Goal: Information Seeking & Learning: Find specific page/section

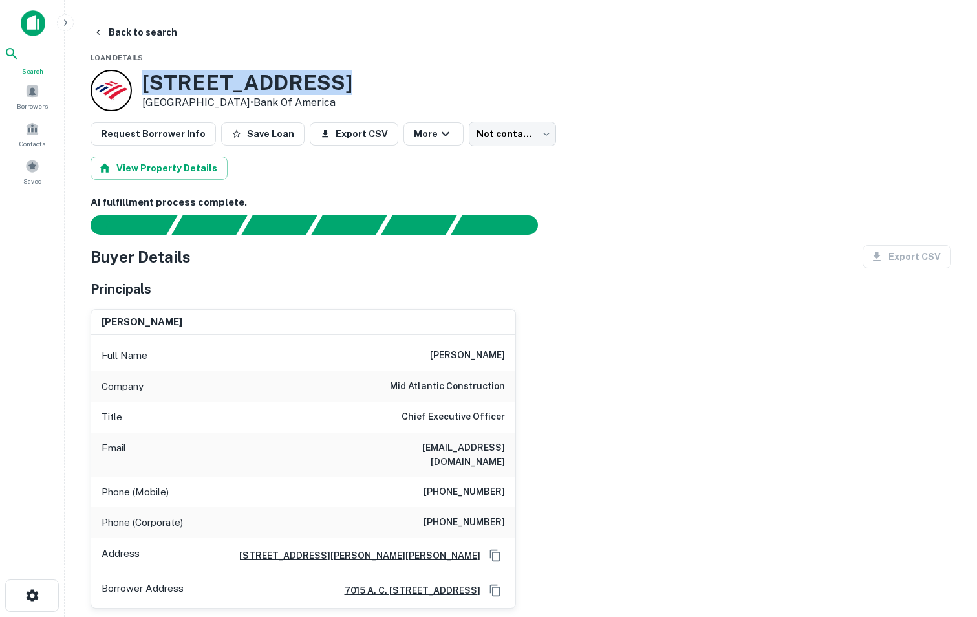
click at [46, 67] on div "Search" at bounding box center [32, 61] width 57 height 30
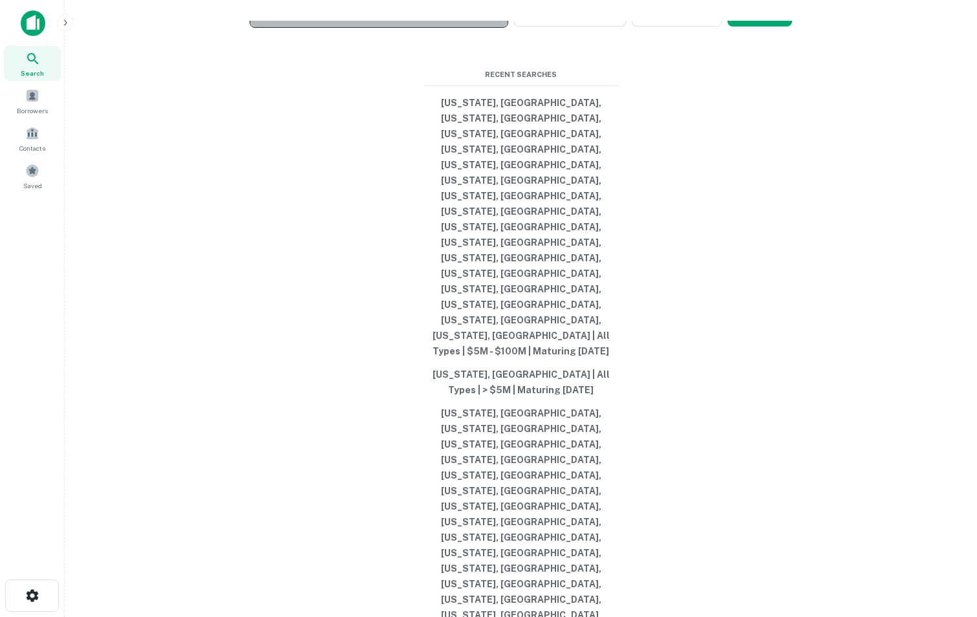
click at [417, 22] on p "Enter addresses, locations or lender names" at bounding box center [365, 14] width 209 height 16
type input "**********"
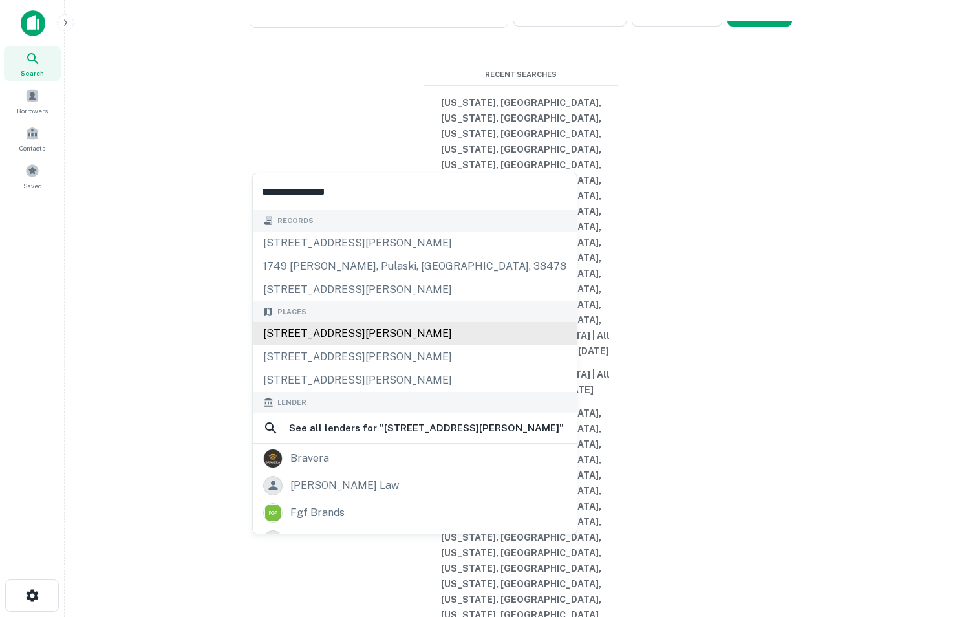
click at [404, 331] on div "15763 Braly Blvd, Athens, AL, USA" at bounding box center [415, 333] width 324 height 23
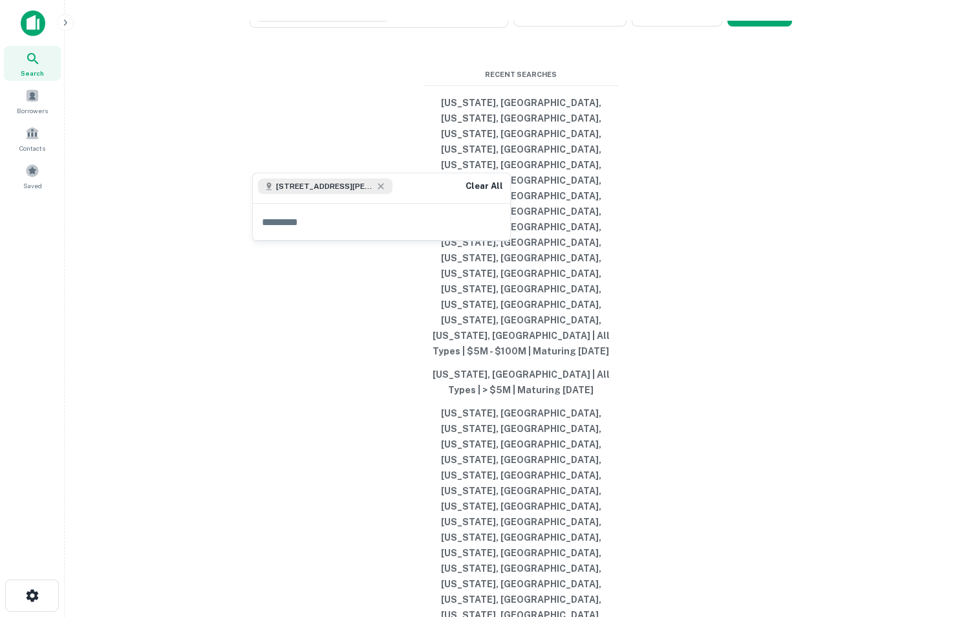
click at [428, 184] on div "15763 Braly Blvd, Athens, AL 35611, USA Clear All" at bounding box center [381, 188] width 257 height 30
click at [439, 28] on button "15763 Braly Blvd, Athens, AL 35611, USA" at bounding box center [379, 14] width 259 height 27
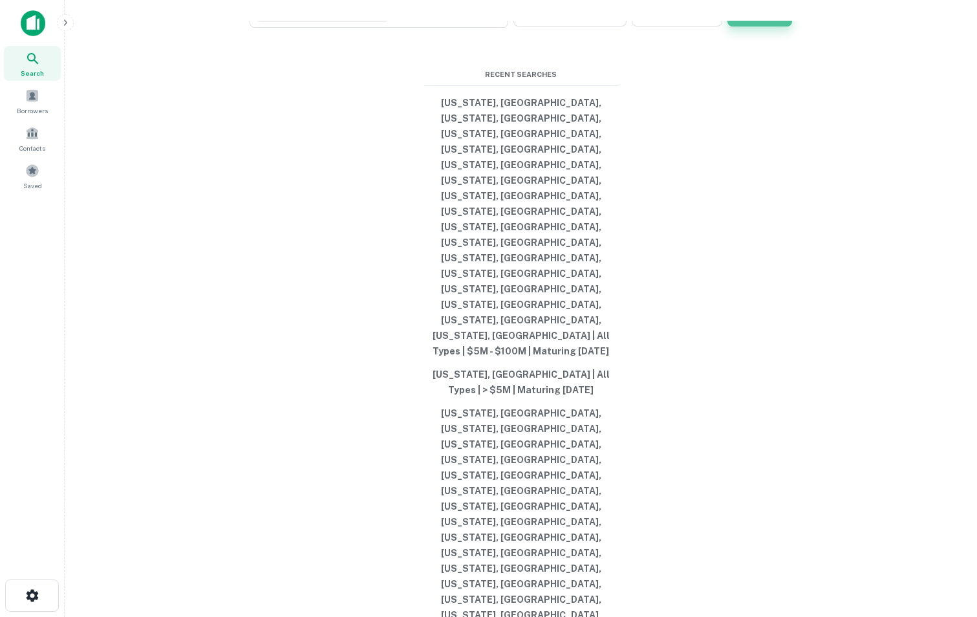
click at [746, 27] on button "Search" at bounding box center [760, 14] width 65 height 26
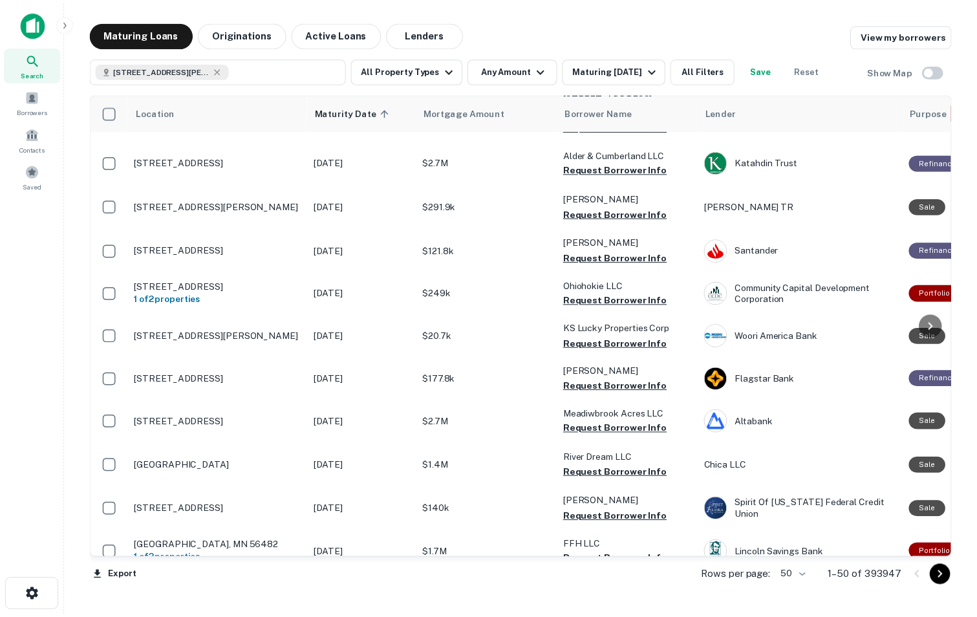
scroll to position [928, 0]
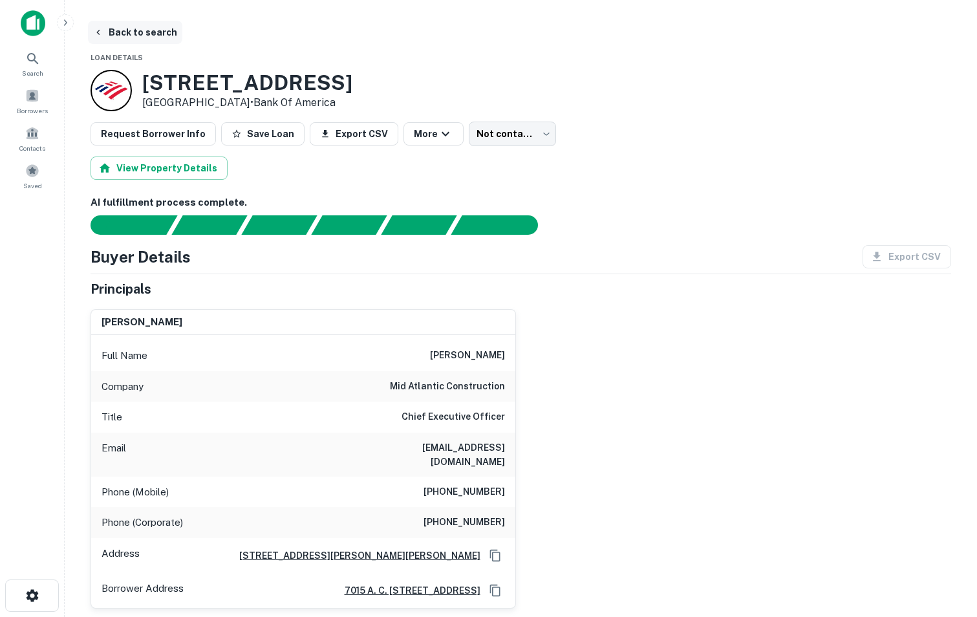
click at [142, 30] on button "Back to search" at bounding box center [135, 32] width 94 height 23
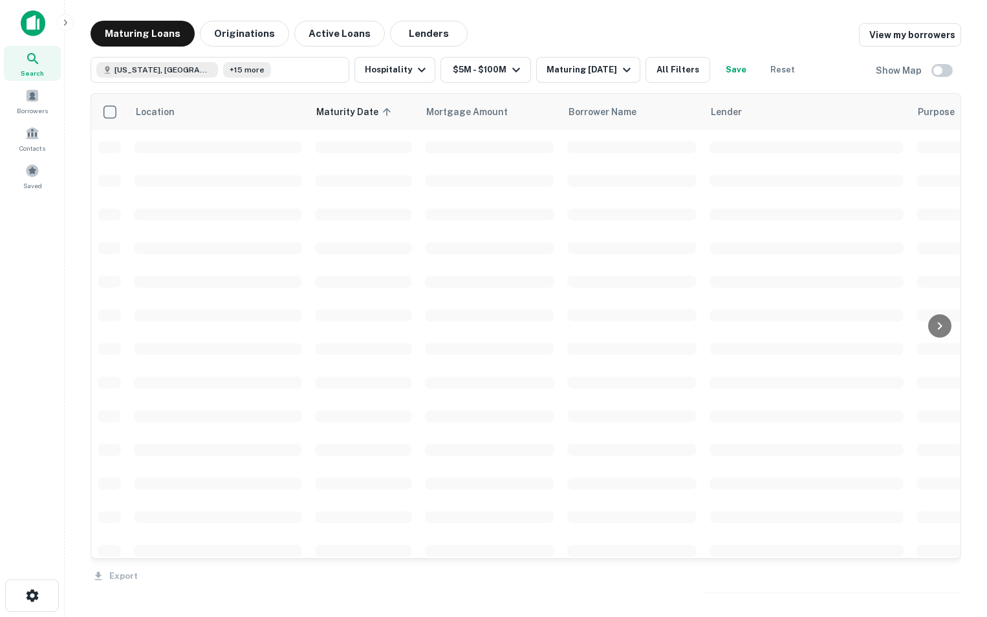
scroll to position [928, 0]
